Goal: Find specific page/section: Find specific page/section

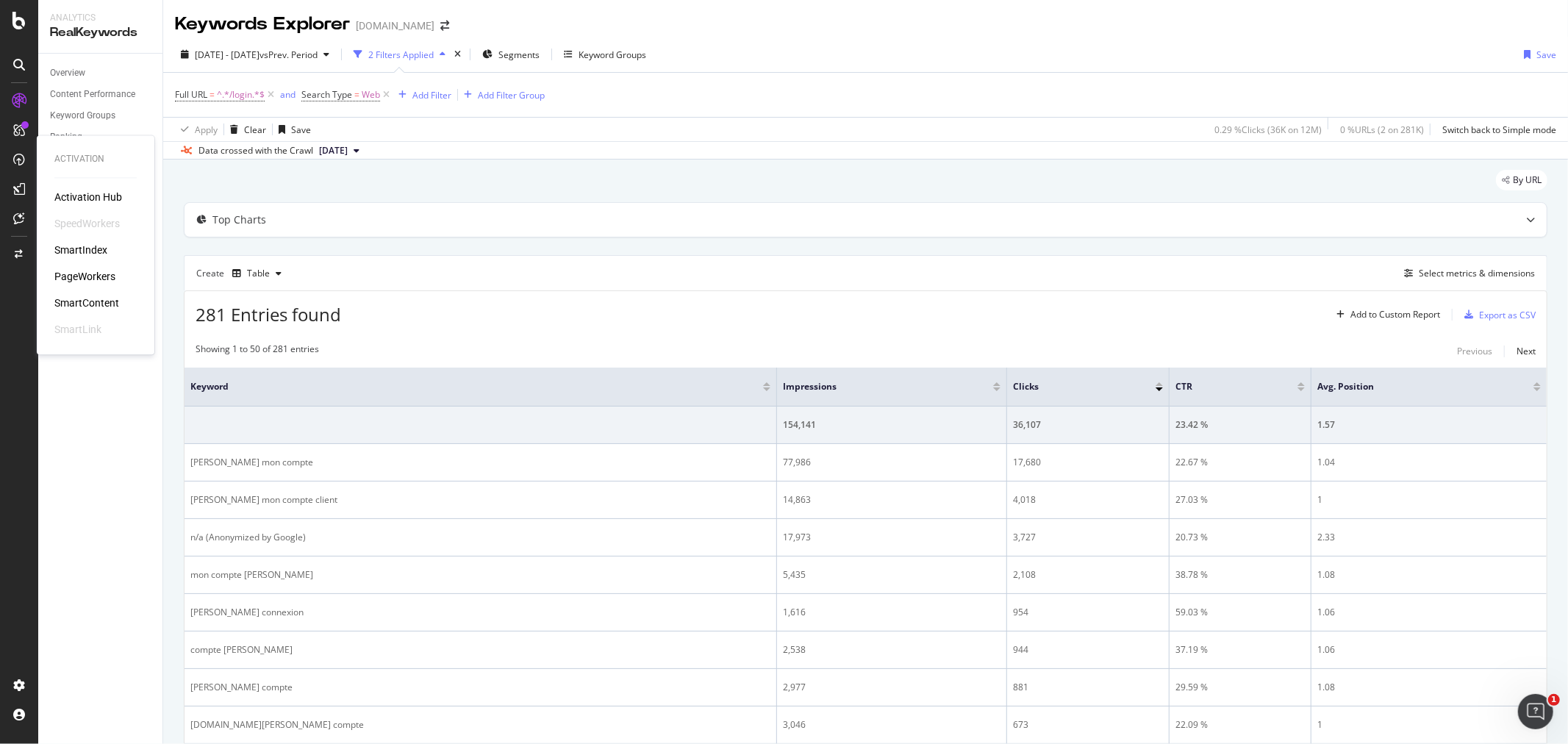
scroll to position [163, 0]
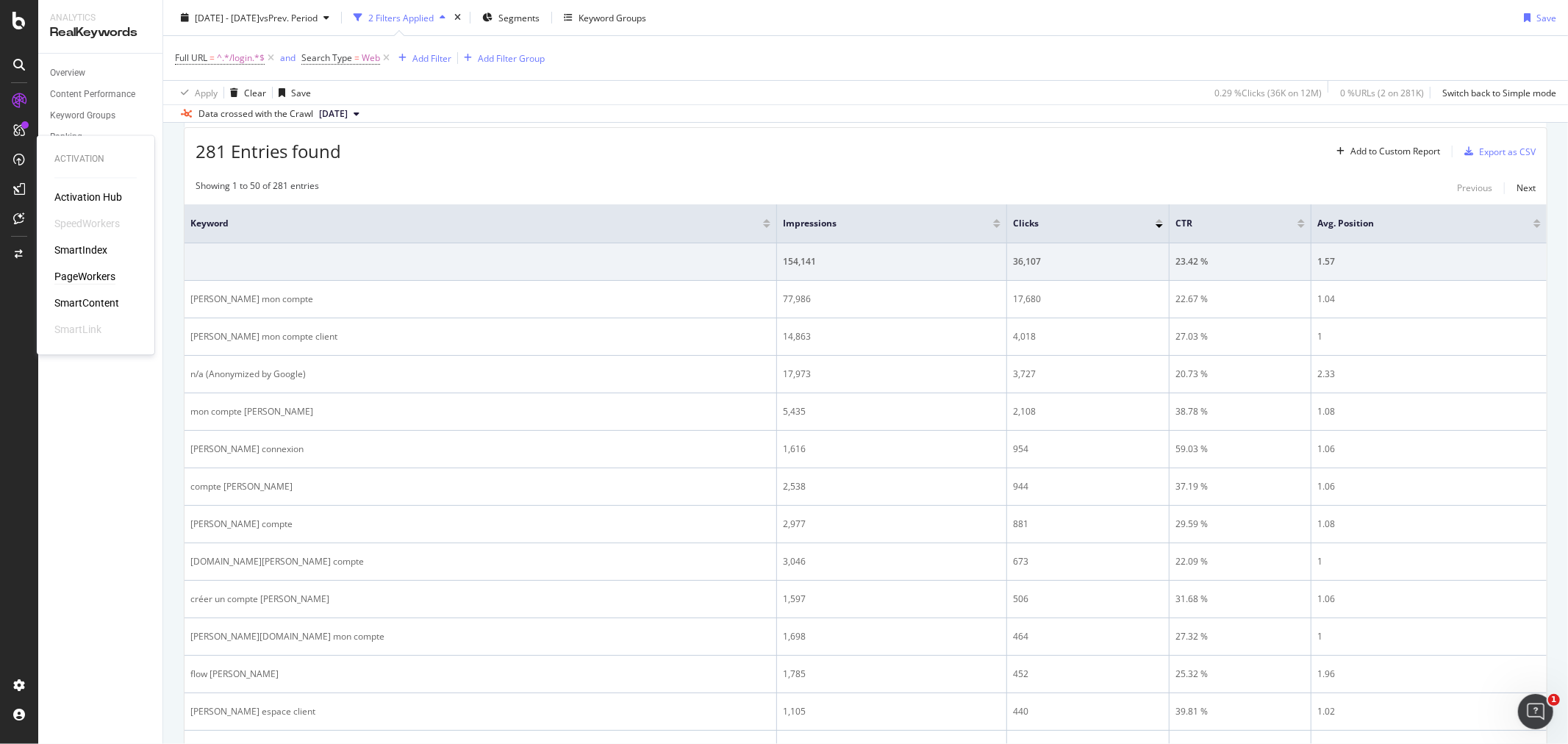
click at [108, 278] on div "PageWorkers" at bounding box center [84, 278] width 61 height 15
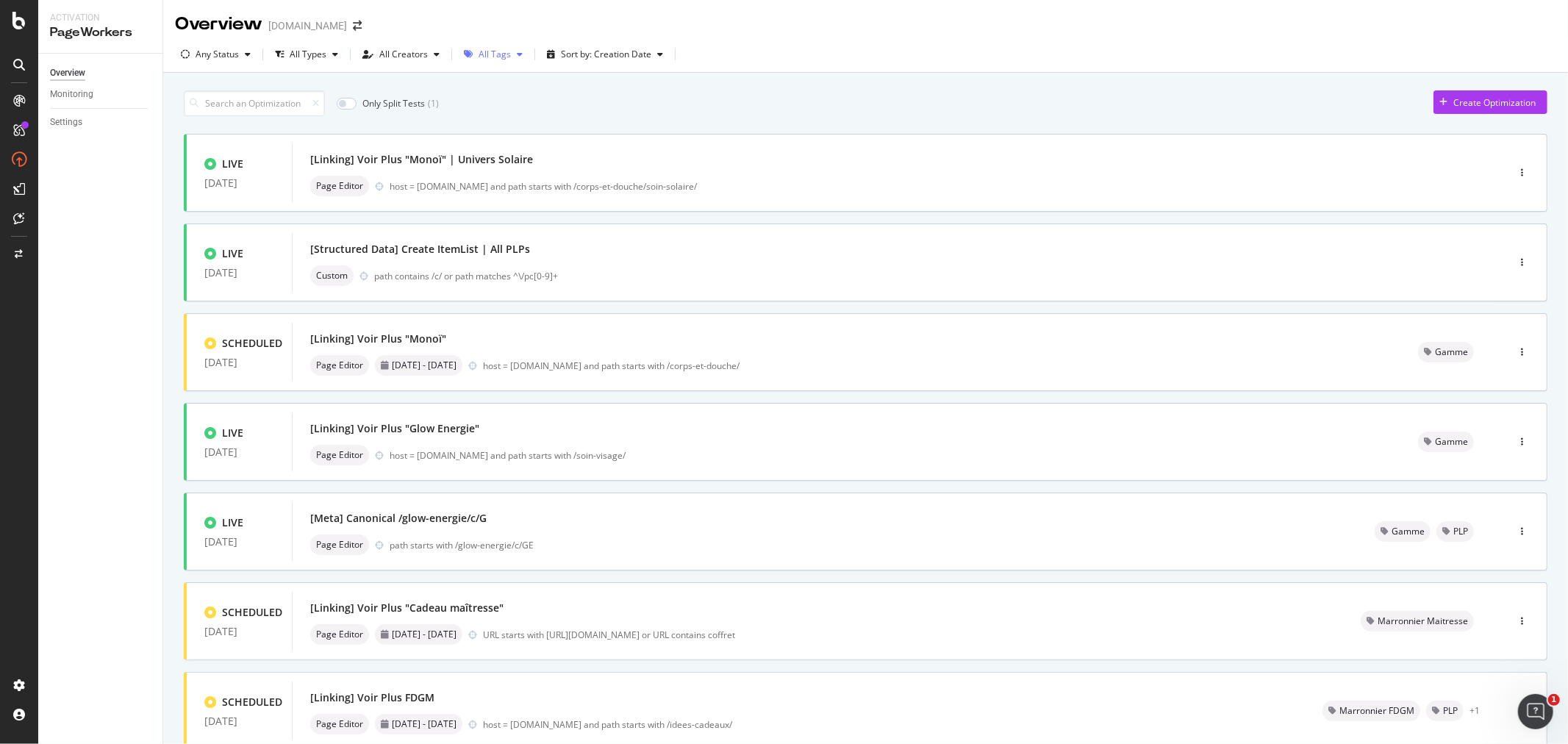
click at [498, 54] on div "All Tags" at bounding box center [495, 54] width 32 height 9
click at [501, 83] on div "All Tags" at bounding box center [502, 84] width 34 height 12
click at [538, 182] on div "Marronnier SOLDES" at bounding box center [526, 182] width 82 height 12
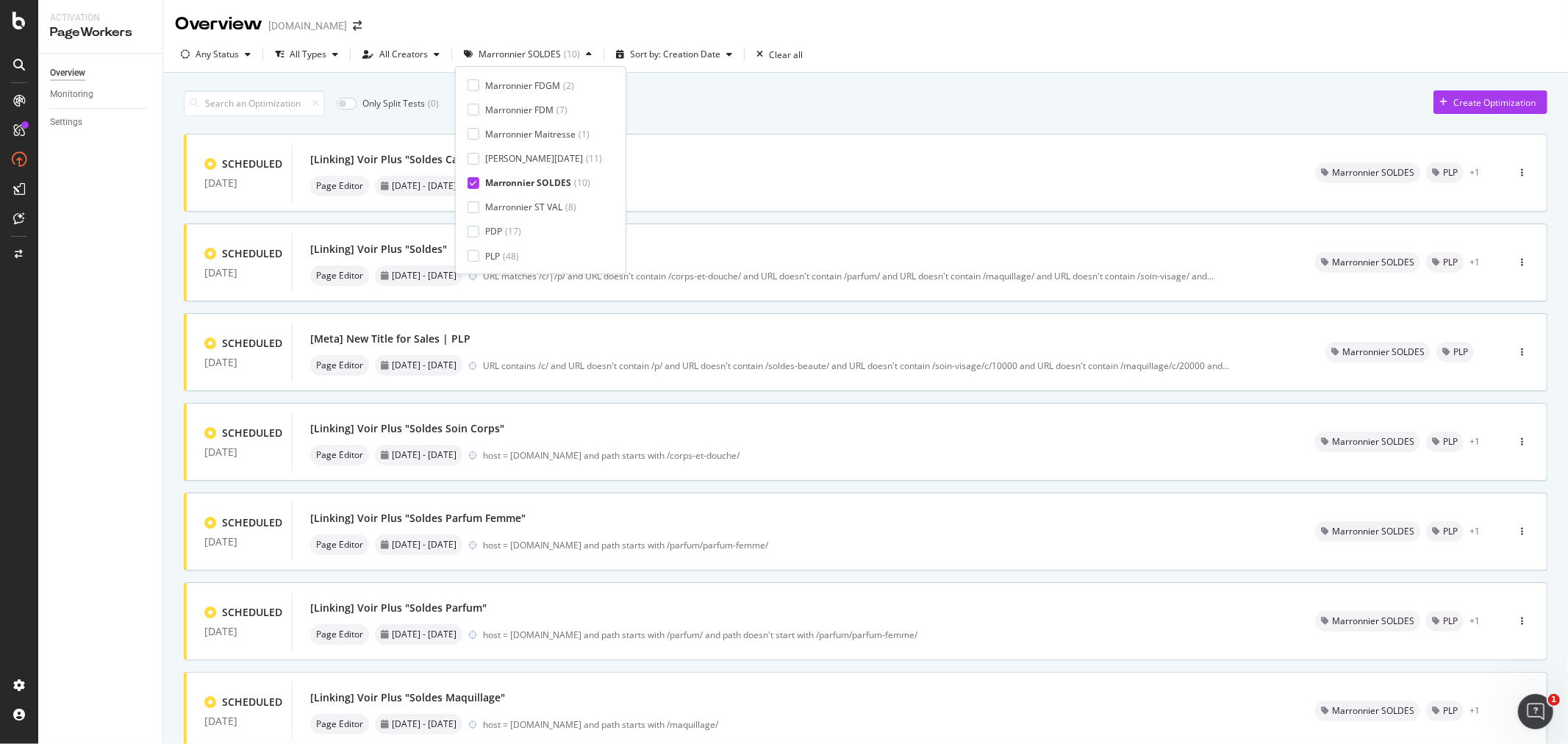
click at [772, 92] on div "Only Split Tests ( 0 ) Create Optimization" at bounding box center [866, 102] width 1364 height 26
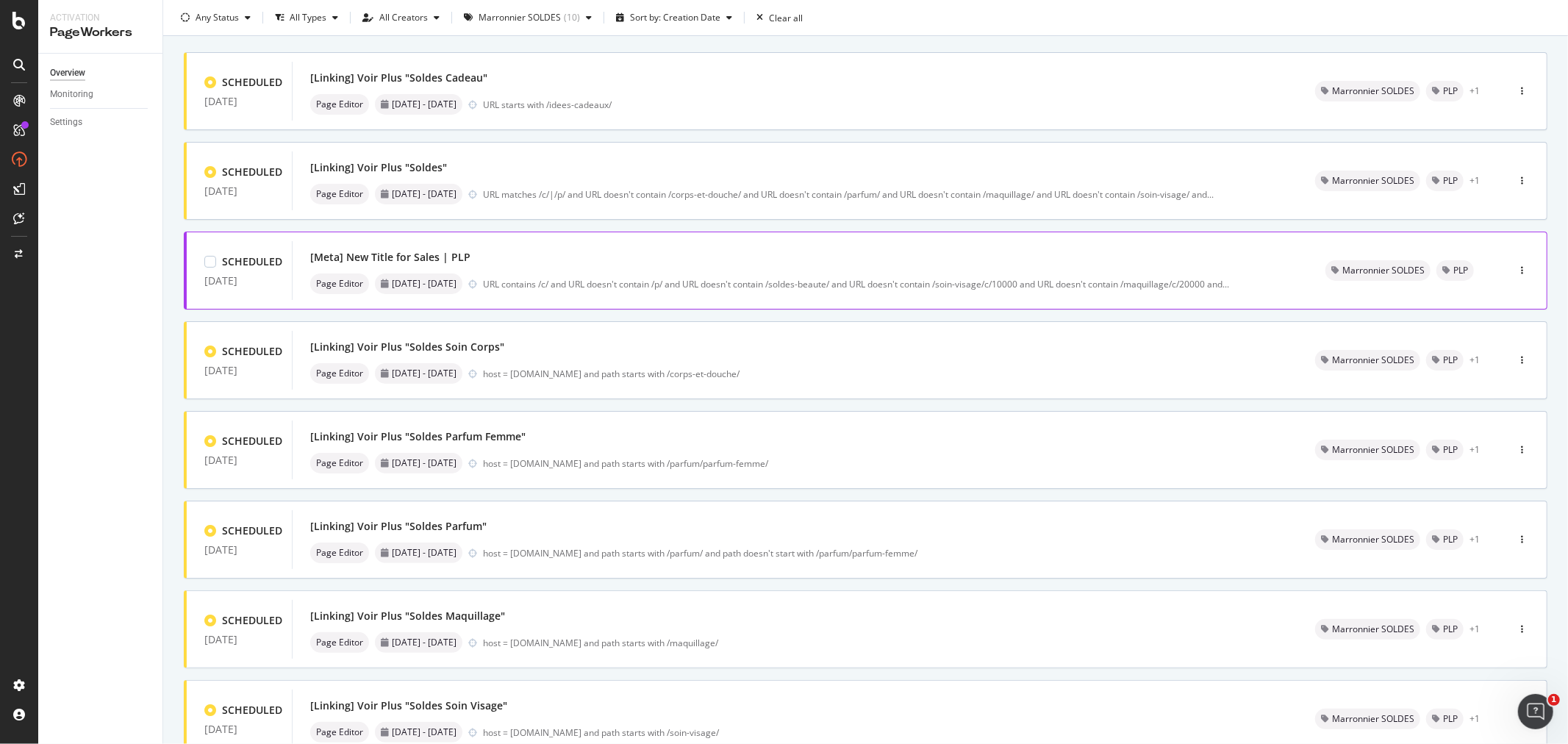
click at [668, 263] on div "[Meta] New Title for Sales | PLP" at bounding box center [801, 258] width 981 height 21
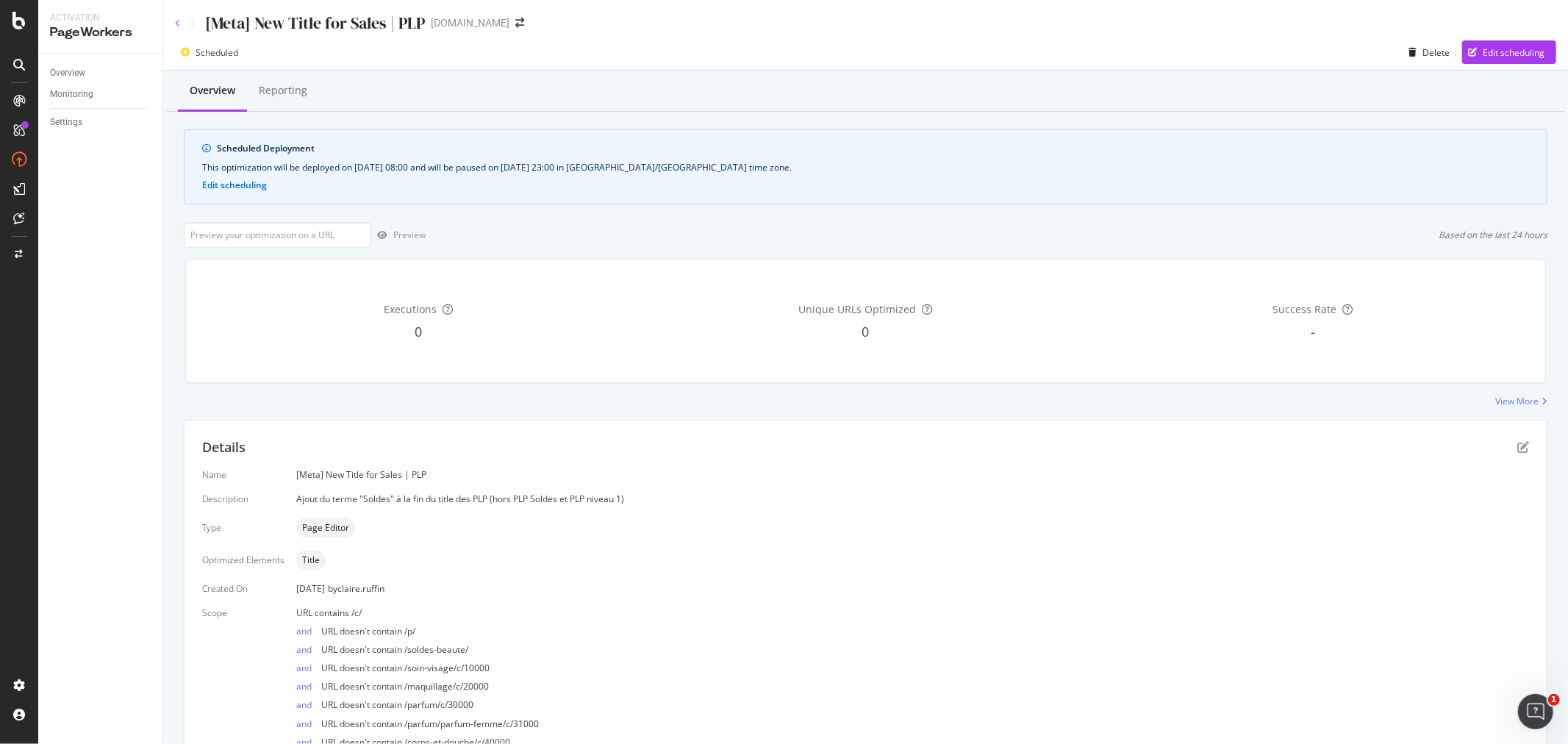
click at [179, 25] on icon at bounding box center [178, 23] width 6 height 9
